Goal: Go to known website: Access a specific website the user already knows

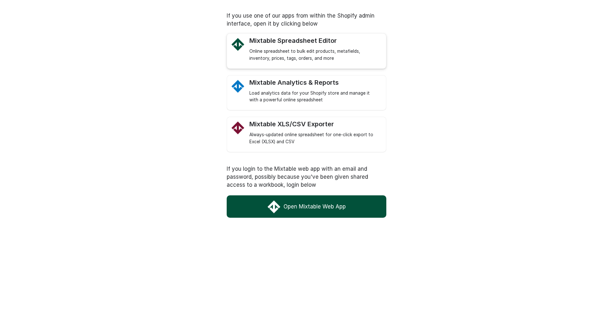
click at [288, 44] on div "Mixtable Spreadsheet Editor" at bounding box center [314, 41] width 130 height 8
click at [296, 210] on link "Open Mixtable Web App" at bounding box center [307, 206] width 160 height 22
